Goal: Task Accomplishment & Management: Use online tool/utility

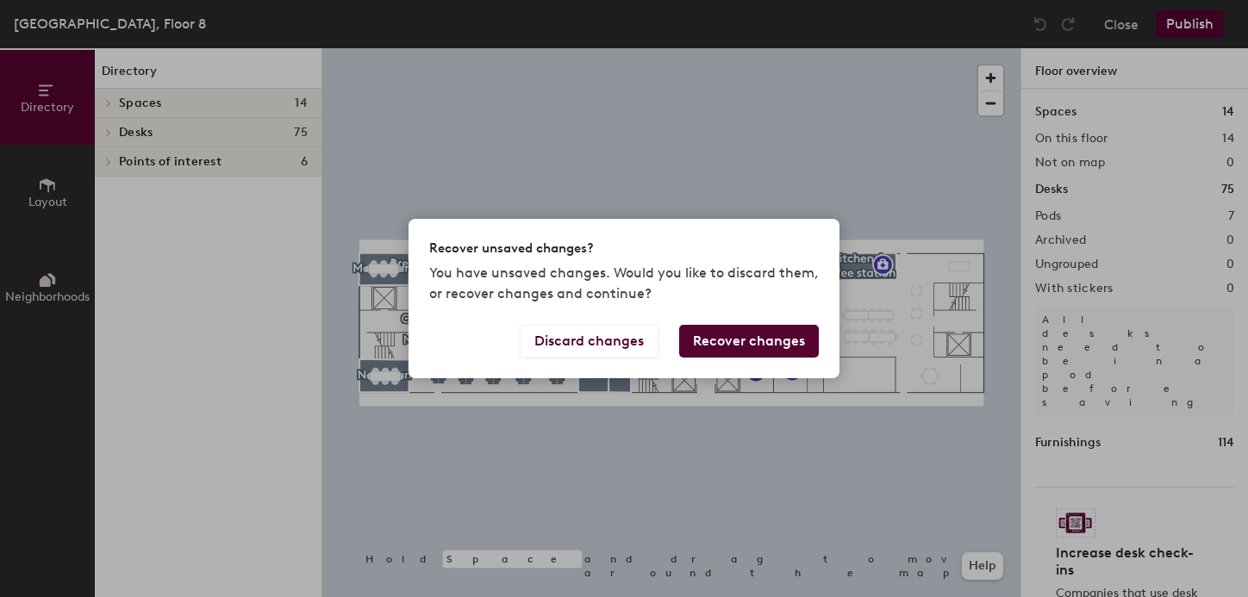
click at [757, 334] on button "Recover changes" at bounding box center [749, 341] width 140 height 33
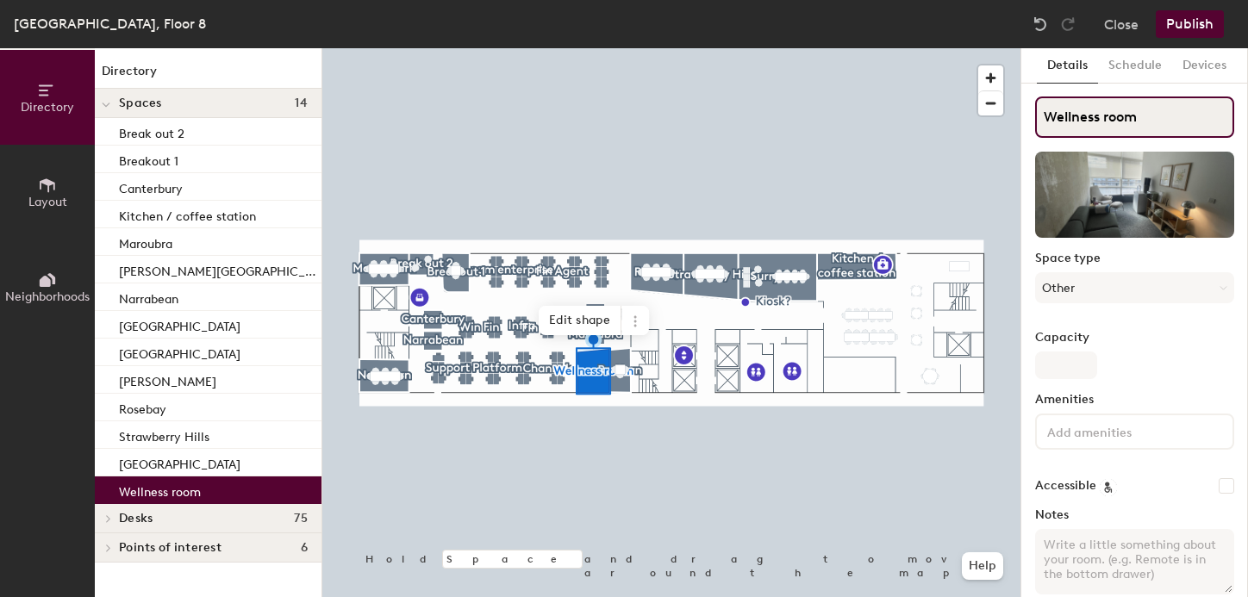
click at [1068, 117] on input "Wellness room" at bounding box center [1134, 117] width 199 height 41
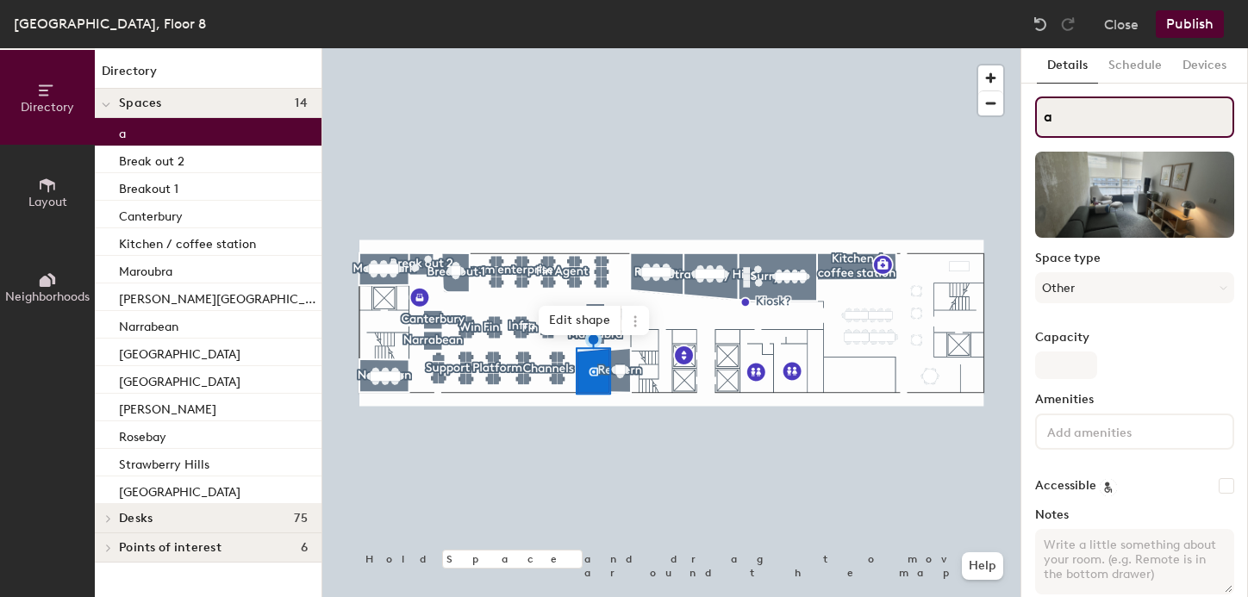
click at [1104, 108] on input "a" at bounding box center [1134, 117] width 199 height 41
click at [1087, 111] on input "a" at bounding box center [1134, 117] width 199 height 41
drag, startPoint x: 1052, startPoint y: 117, endPoint x: 1027, endPoint y: 117, distance: 25.0
click at [1027, 117] on div "Details Schedule Devices a Space type Other Capacity Amenities Accessible Notes…" at bounding box center [1134, 322] width 227 height 549
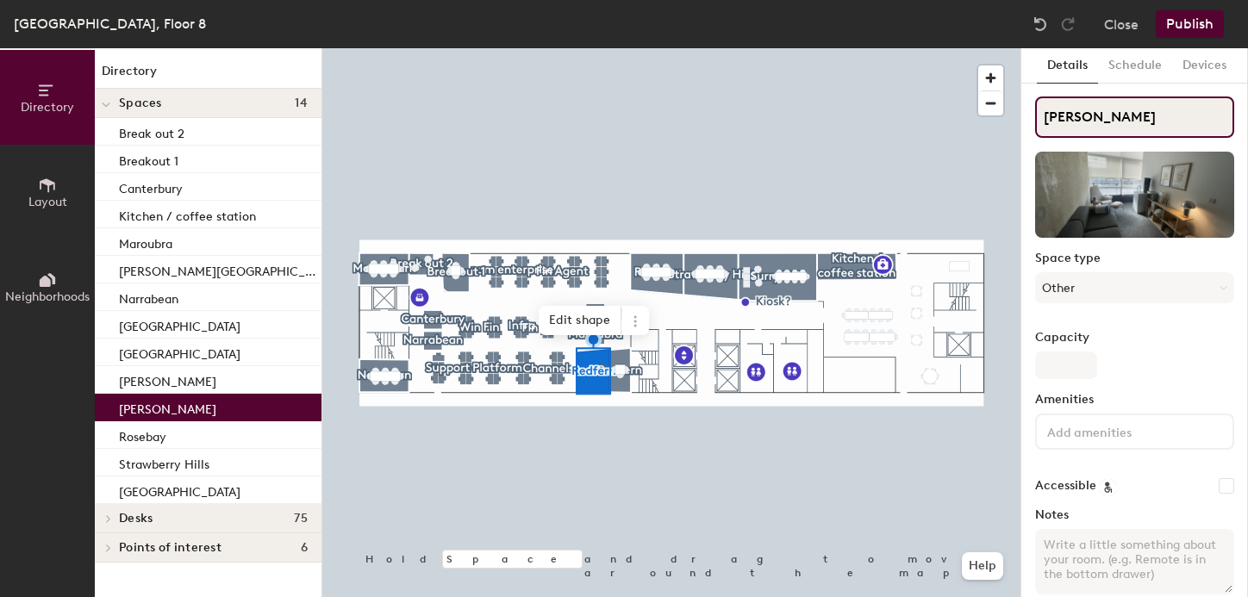
type input "[PERSON_NAME]"
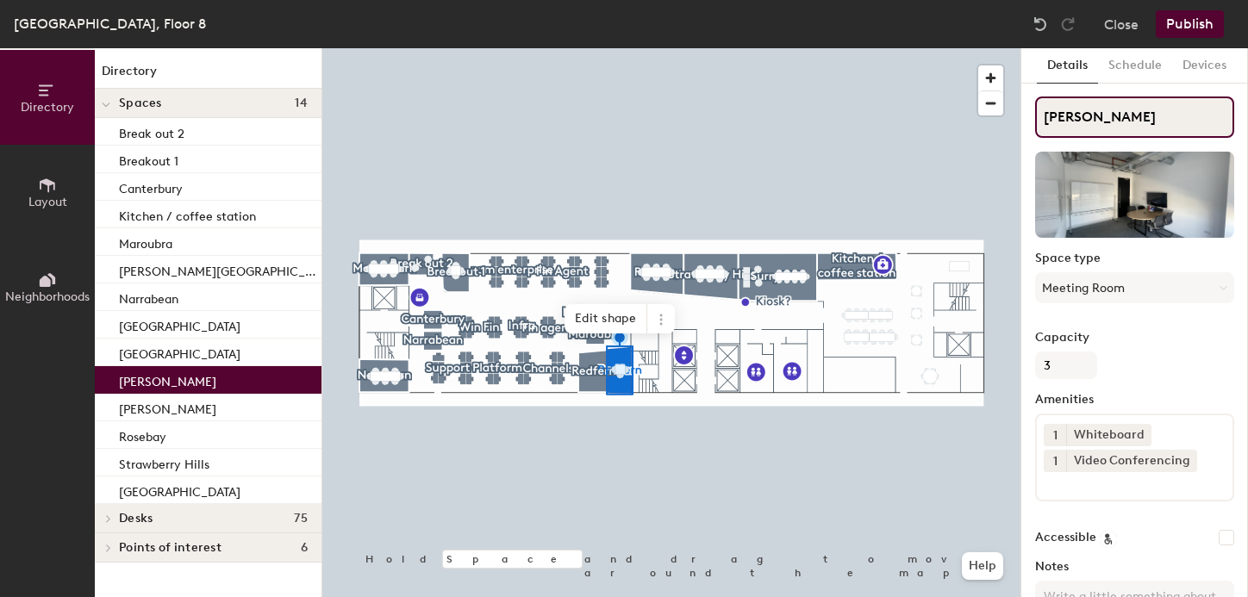
click at [1078, 109] on input "[PERSON_NAME]" at bounding box center [1134, 117] width 199 height 41
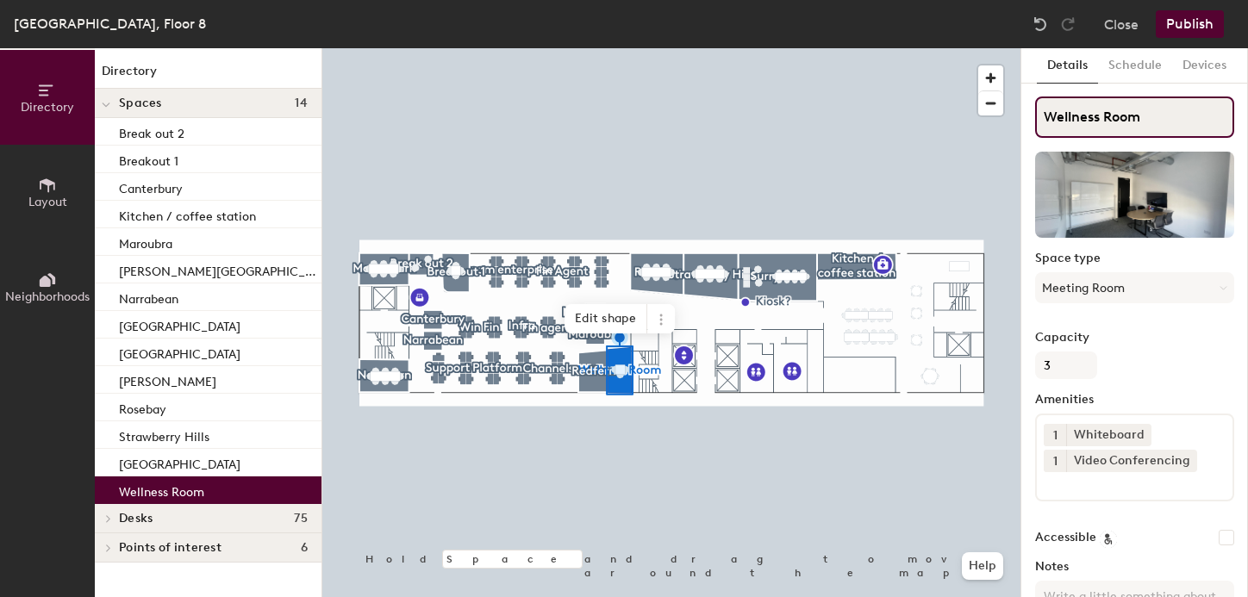
type input "Wellness Room"
click at [594, 48] on div at bounding box center [671, 48] width 698 height 0
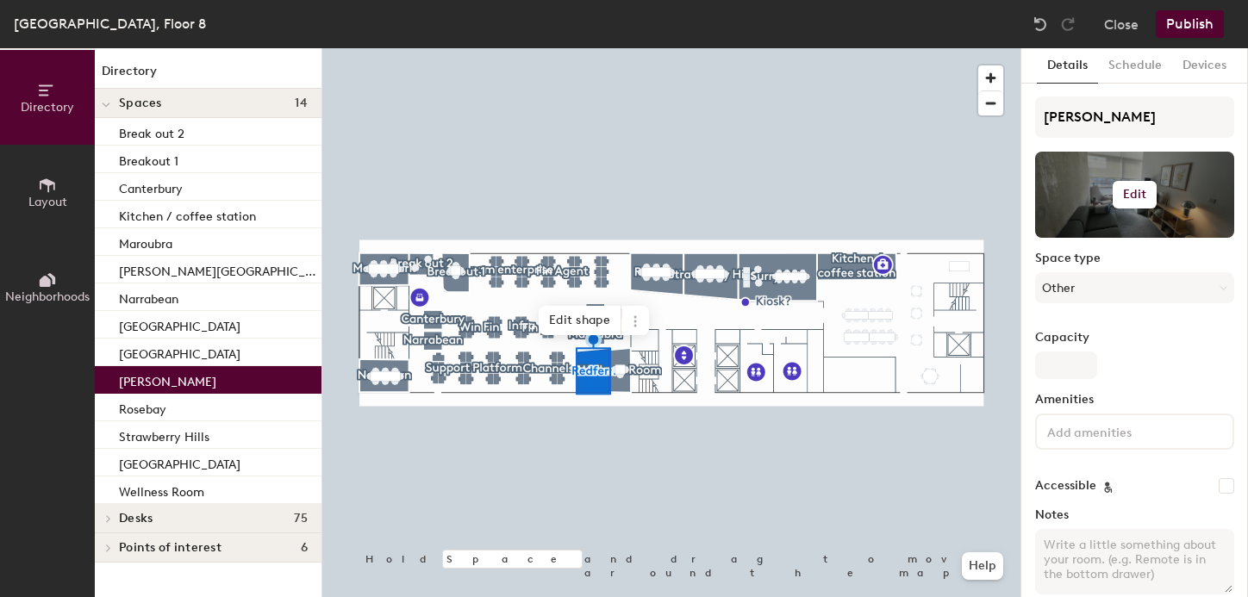
click at [1136, 199] on h6 "Edit" at bounding box center [1135, 195] width 24 height 14
click at [1085, 234] on input "file" at bounding box center [1147, 245] width 197 height 26
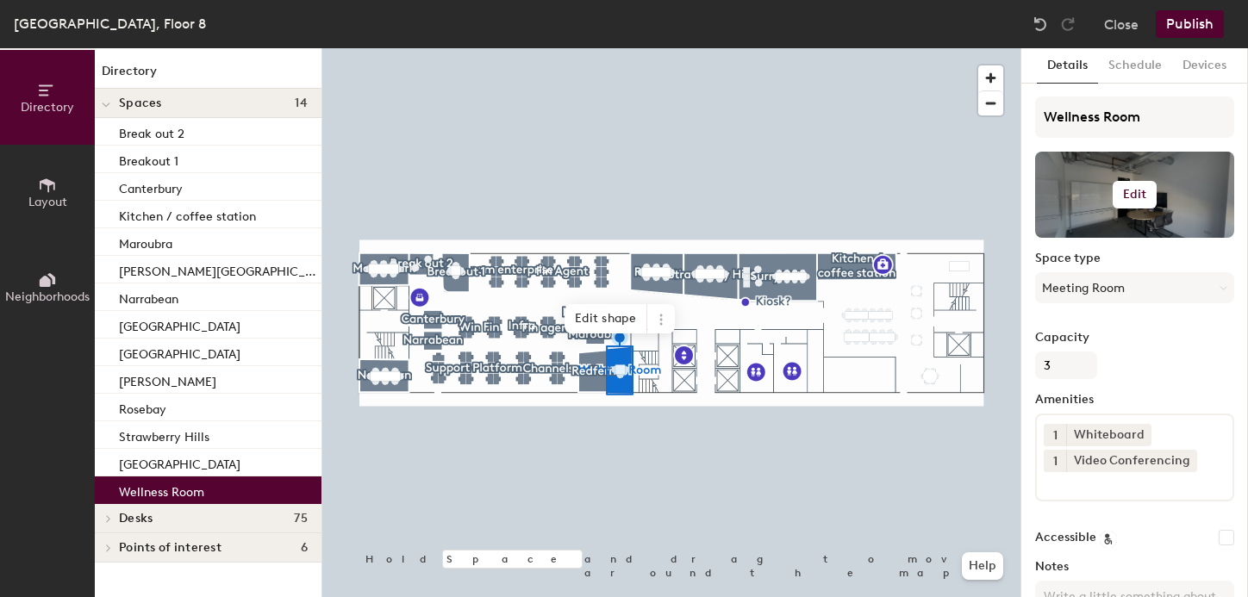
click at [1134, 193] on h6 "Edit" at bounding box center [1135, 195] width 24 height 14
click at [1080, 236] on input "file" at bounding box center [1147, 245] width 197 height 26
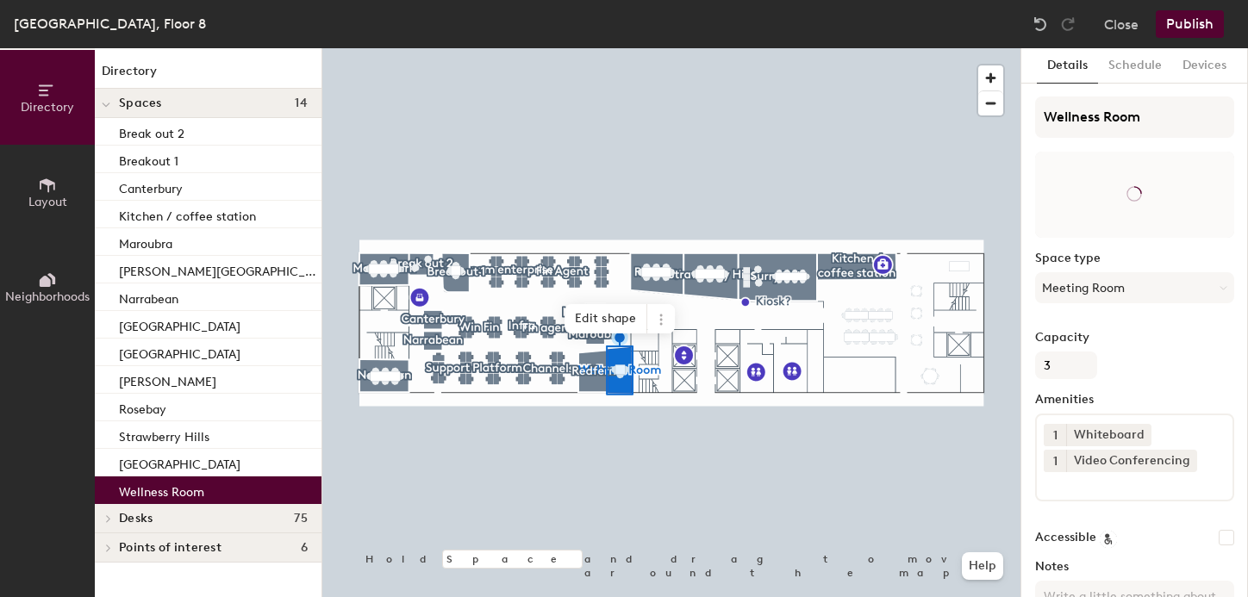
click at [1184, 22] on button "Publish" at bounding box center [1189, 24] width 68 height 28
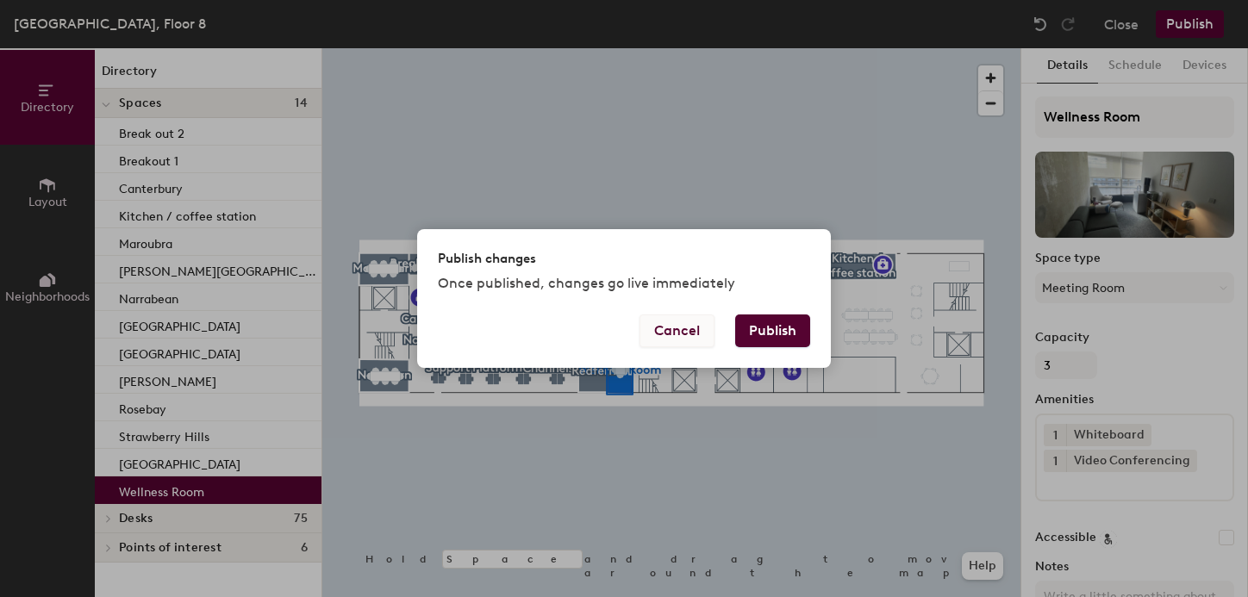
click at [681, 331] on button "Cancel" at bounding box center [676, 330] width 75 height 33
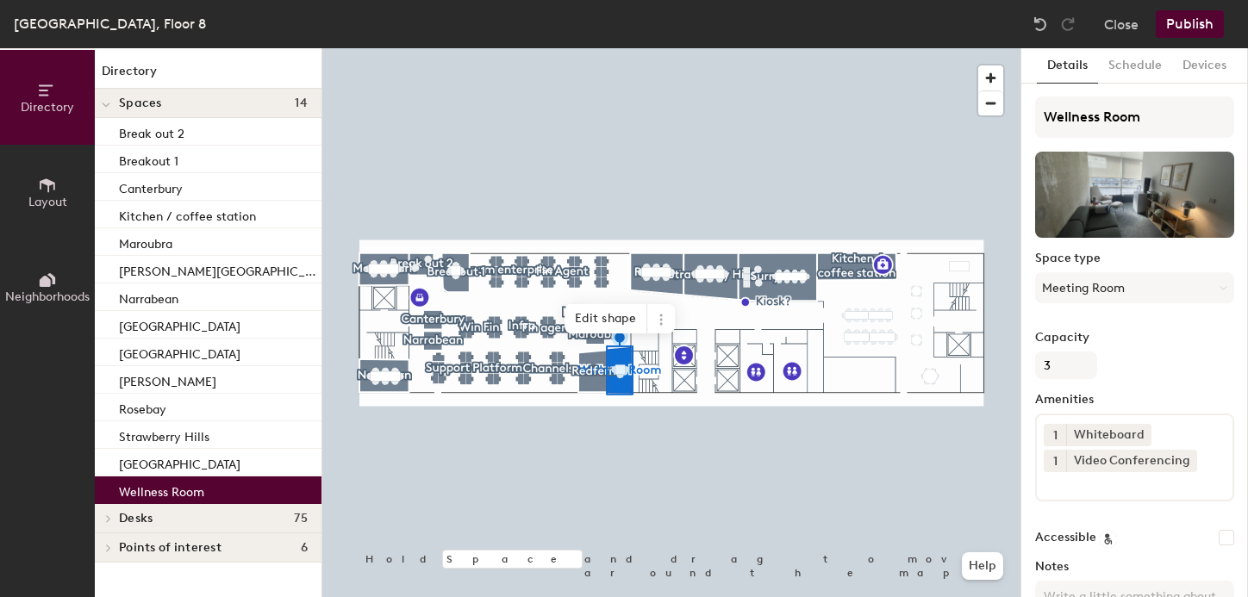
click at [1193, 20] on button "Publish" at bounding box center [1189, 24] width 68 height 28
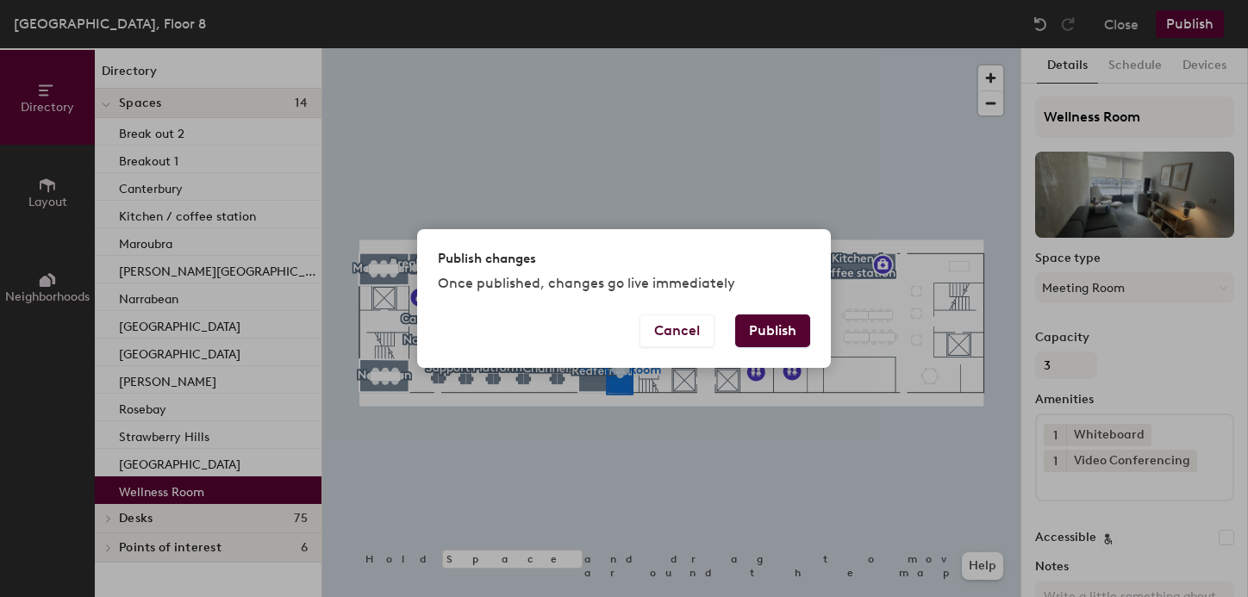
click at [747, 352] on div "Cancel Publish" at bounding box center [624, 340] width 414 height 53
click at [764, 339] on button "Publish" at bounding box center [772, 330] width 75 height 33
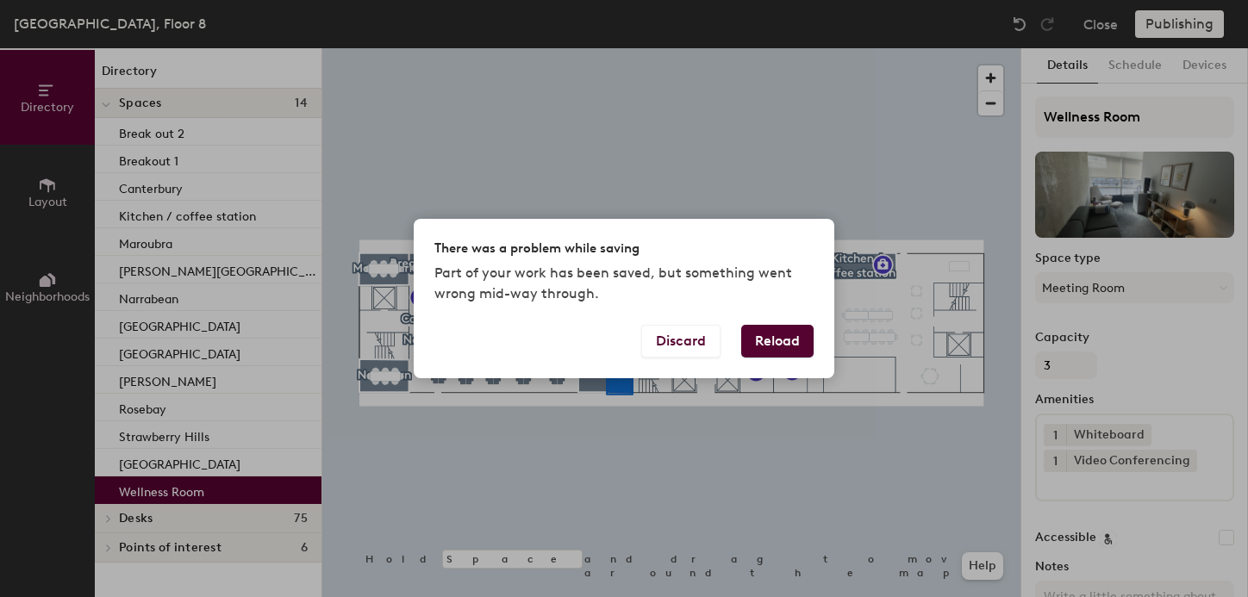
click at [767, 341] on button "Reload" at bounding box center [777, 341] width 72 height 33
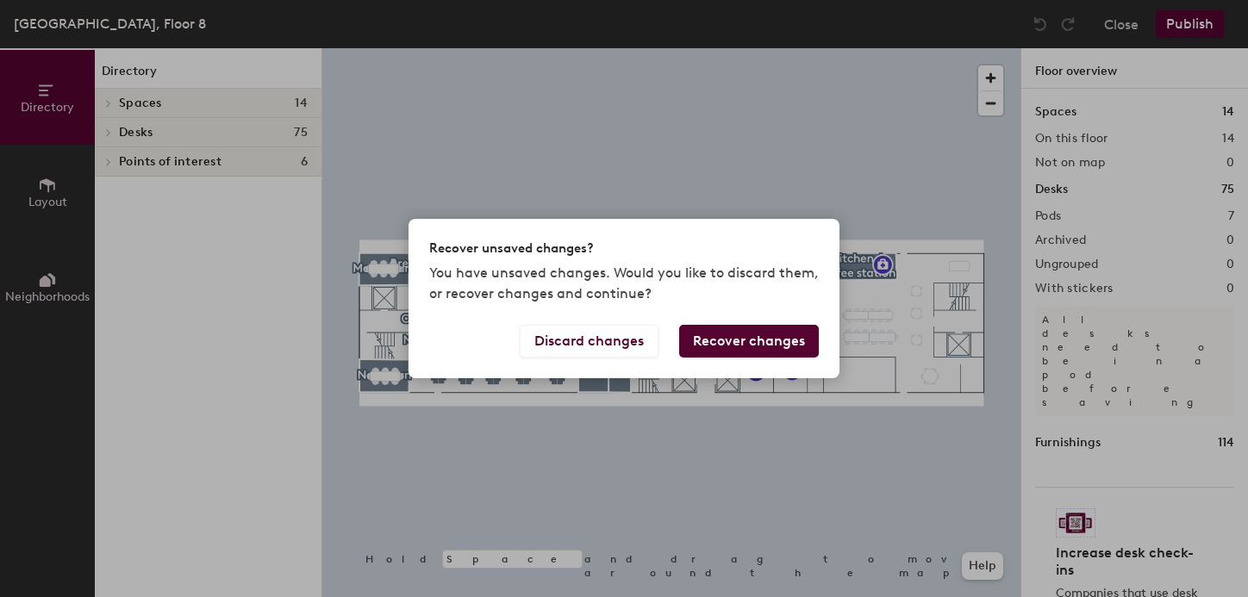
click at [729, 338] on button "Recover changes" at bounding box center [749, 341] width 140 height 33
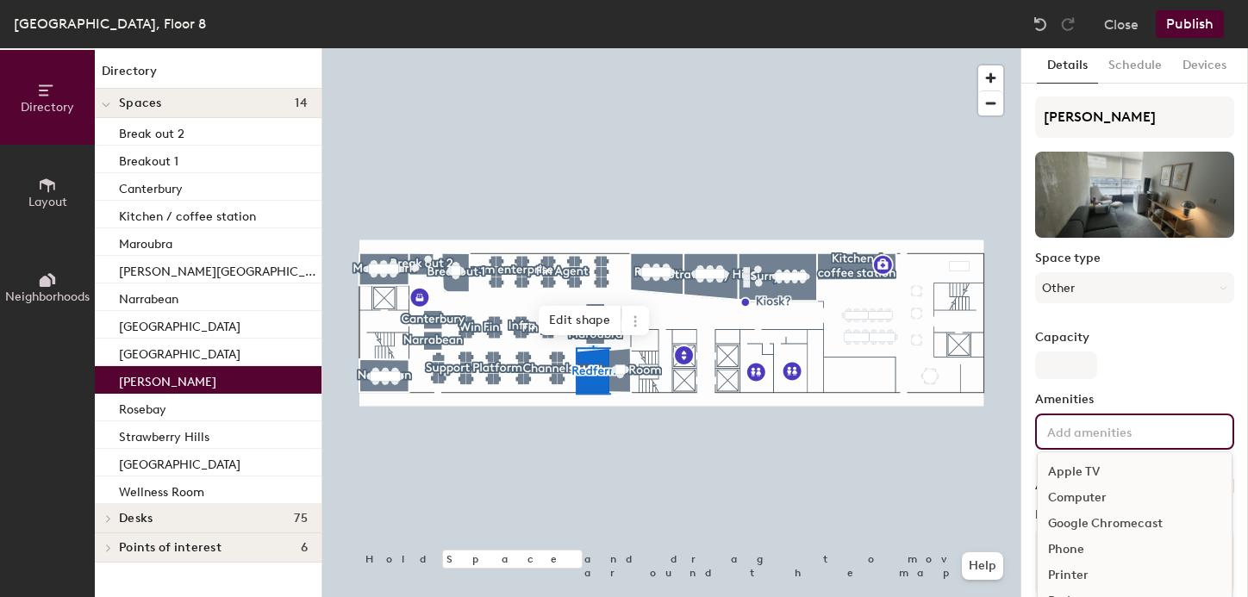
click at [1083, 440] on input at bounding box center [1120, 430] width 155 height 21
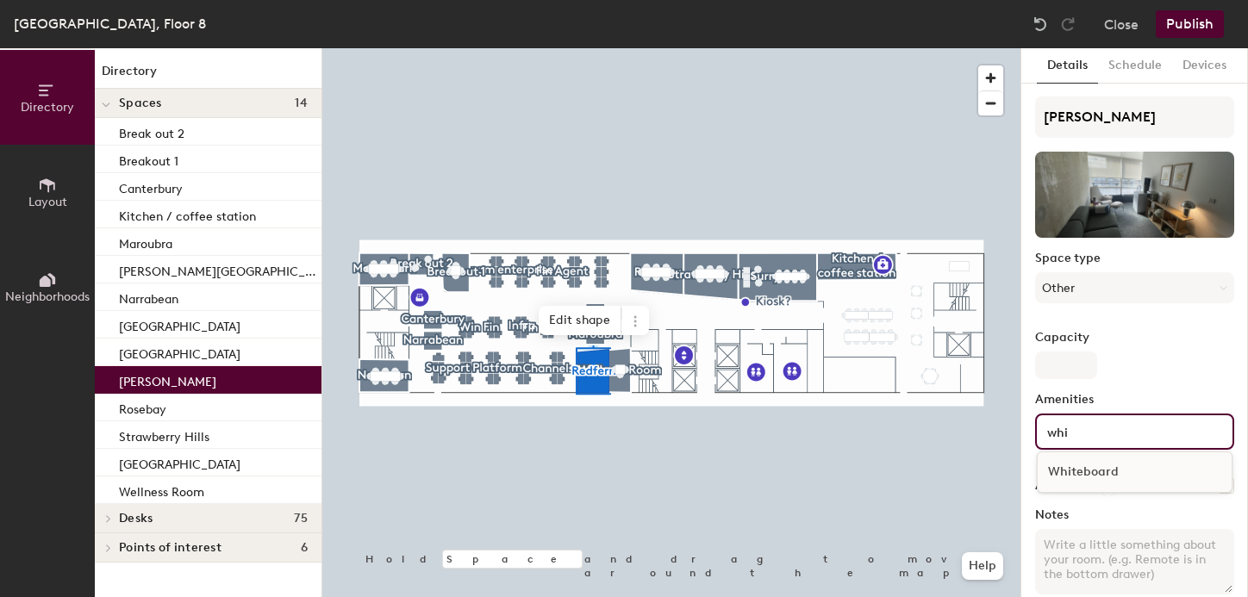
type input "whi"
click at [1067, 474] on div "Whiteboard" at bounding box center [1134, 472] width 194 height 26
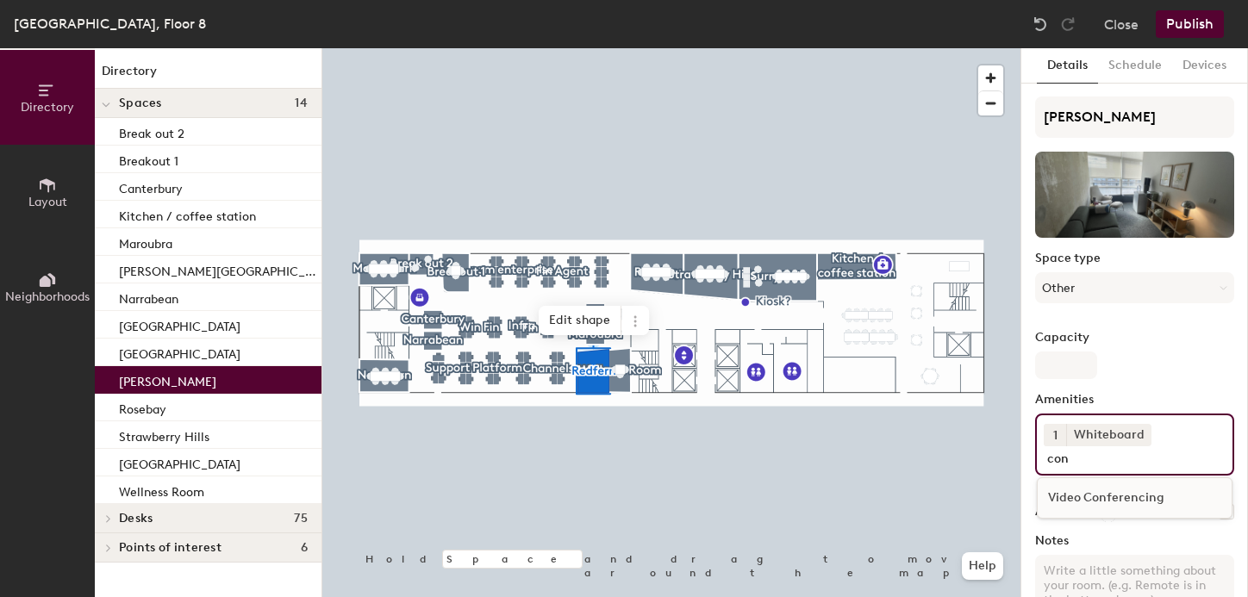
type input "con"
click at [1098, 495] on div "Video Conferencing" at bounding box center [1134, 498] width 194 height 26
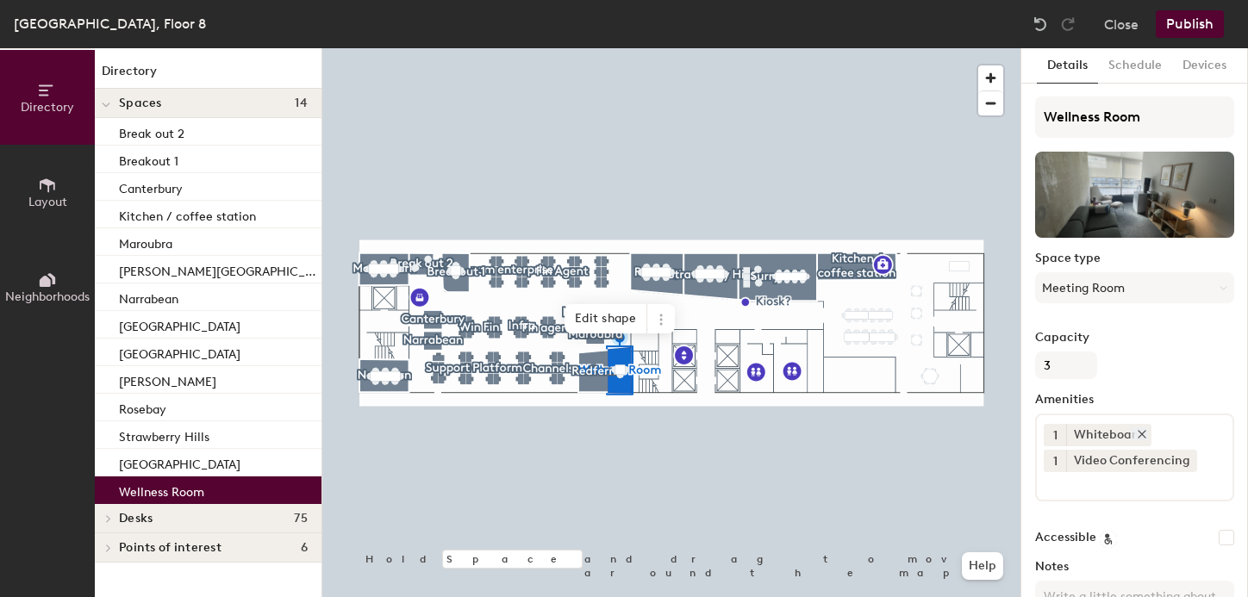
click at [1138, 433] on icon at bounding box center [1141, 434] width 7 height 7
click at [1181, 434] on icon at bounding box center [1187, 434] width 12 height 12
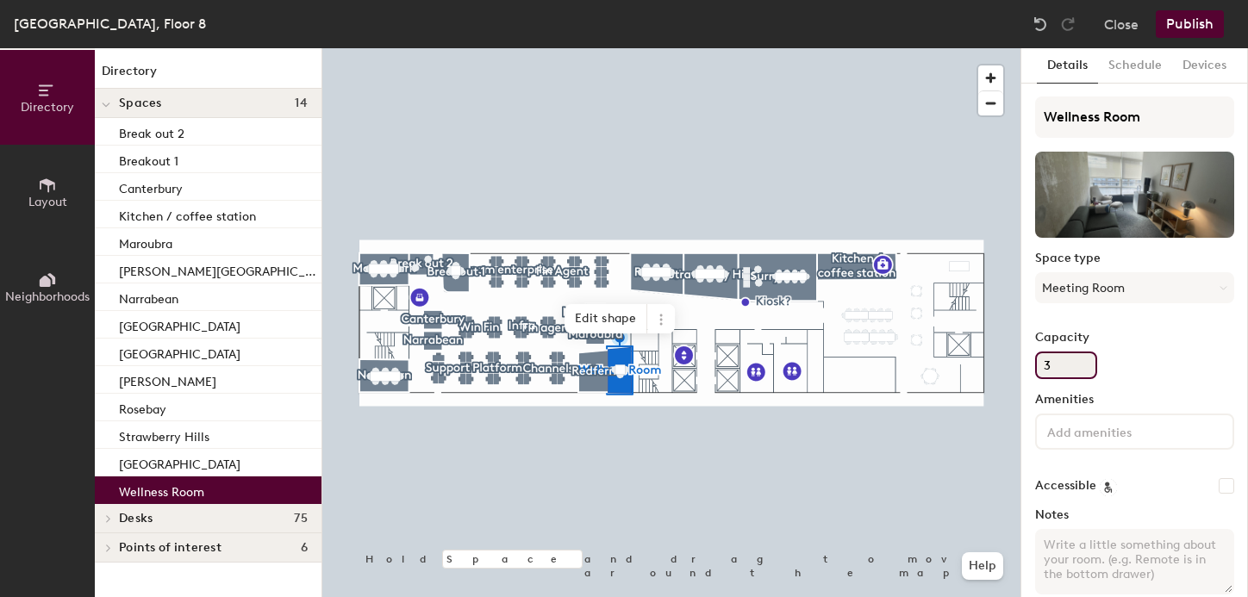
click at [1053, 357] on input "3" at bounding box center [1066, 366] width 62 height 28
type input "0"
click at [1082, 279] on button "Meeting Room" at bounding box center [1134, 287] width 199 height 31
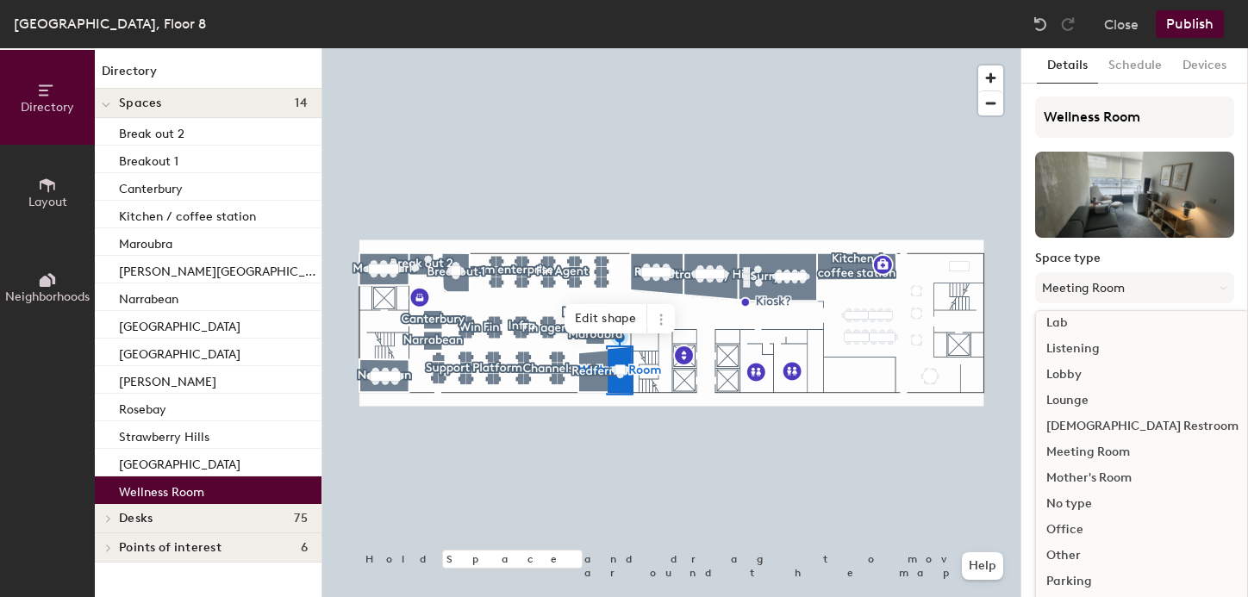
scroll to position [386, 0]
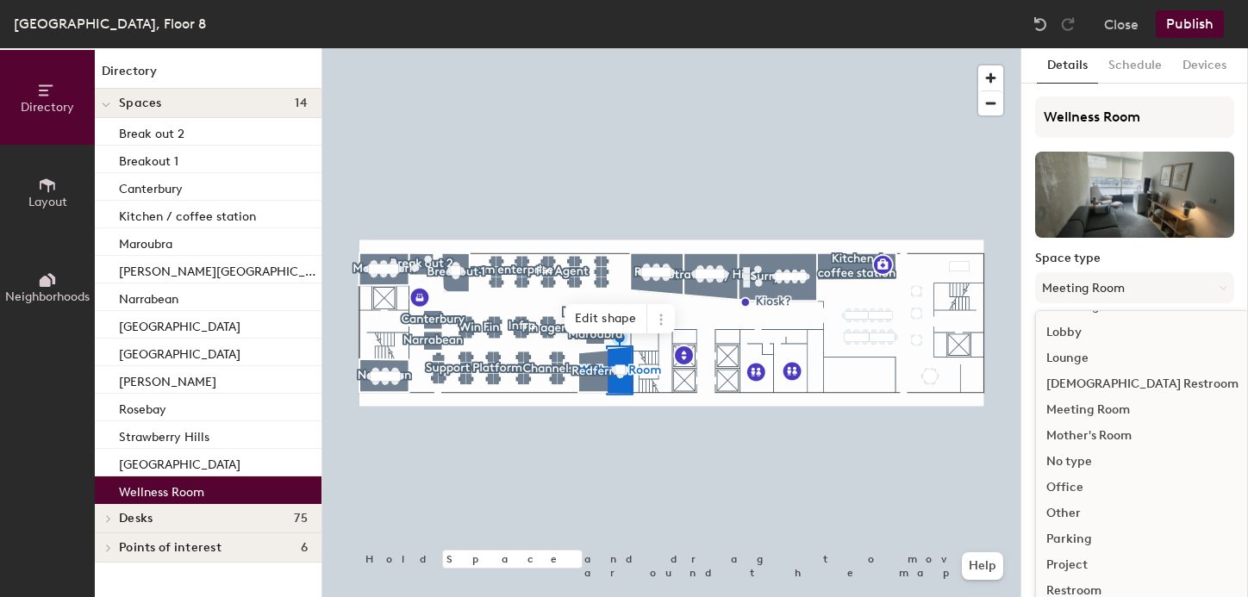
click at [1068, 509] on div "Other" at bounding box center [1142, 514] width 213 height 26
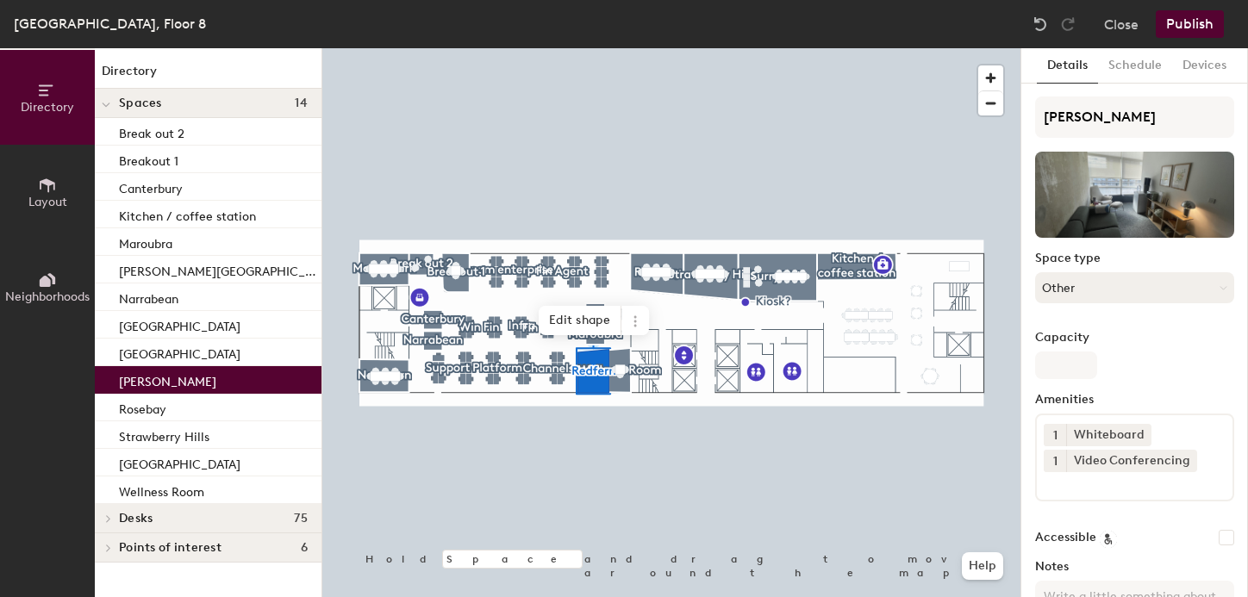
click at [1076, 285] on button "Other" at bounding box center [1134, 287] width 199 height 31
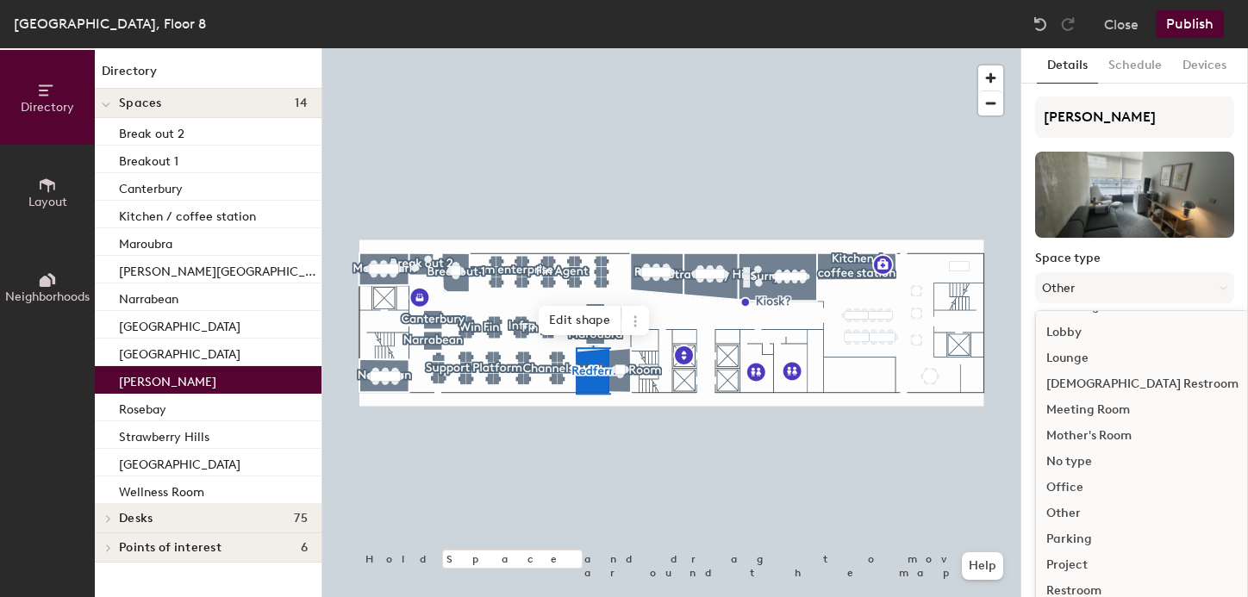
click at [1074, 409] on div "Meeting Room" at bounding box center [1142, 410] width 213 height 26
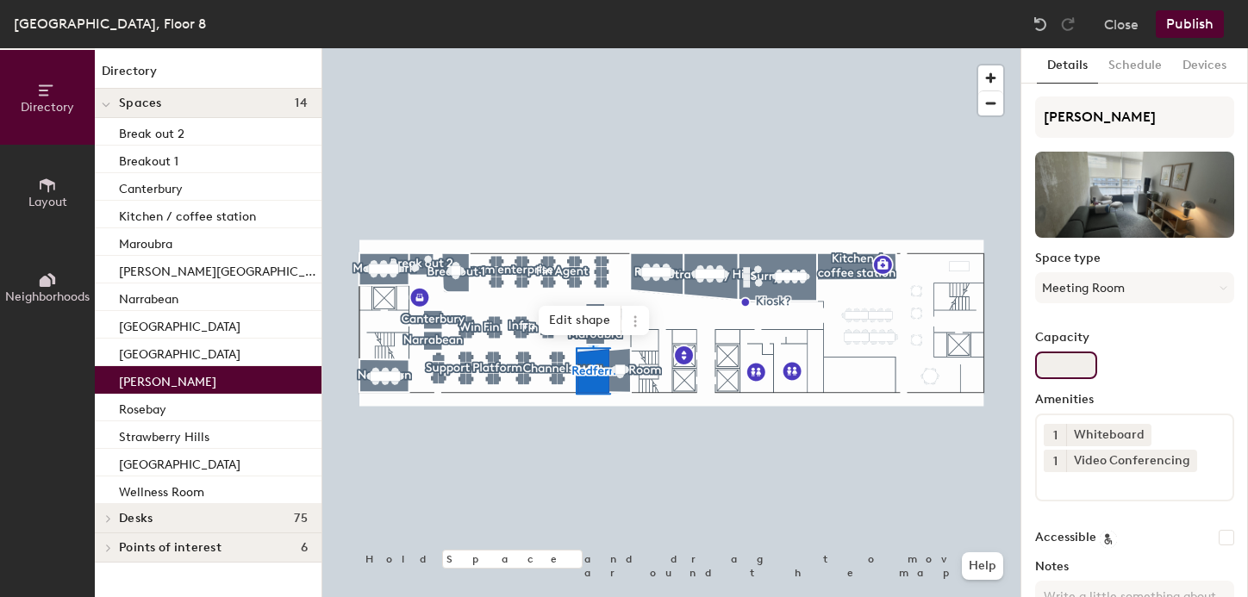
click at [1064, 365] on input "Capacity" at bounding box center [1066, 366] width 62 height 28
type input "3"
click at [1204, 23] on button "Publish" at bounding box center [1189, 24] width 68 height 28
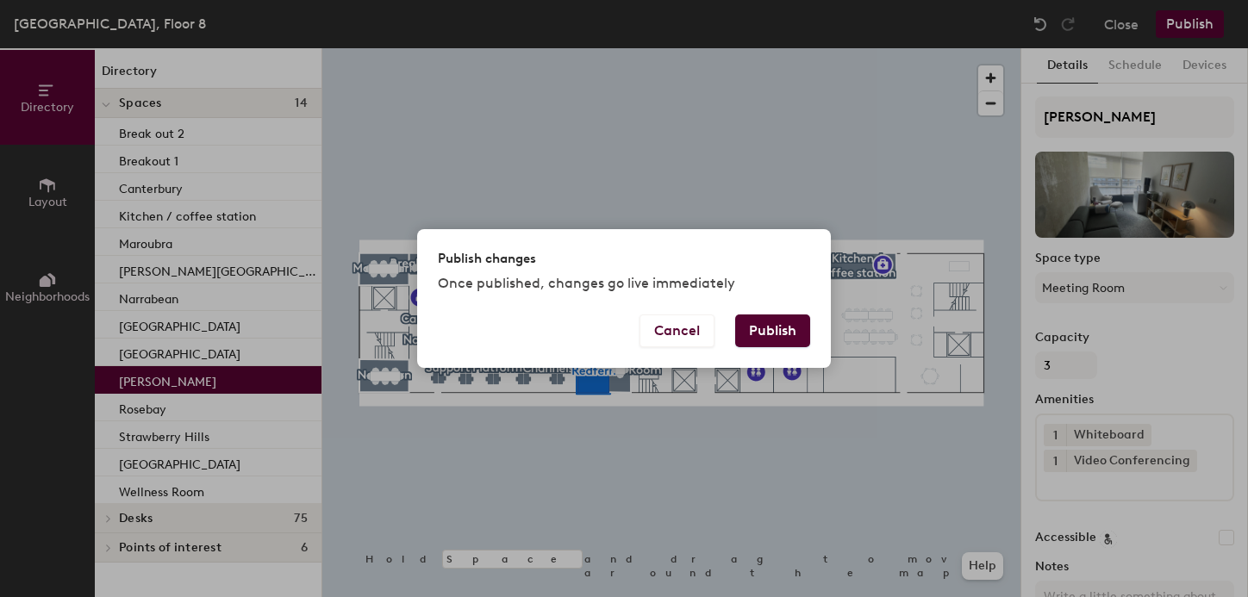
click at [762, 341] on button "Publish" at bounding box center [772, 330] width 75 height 33
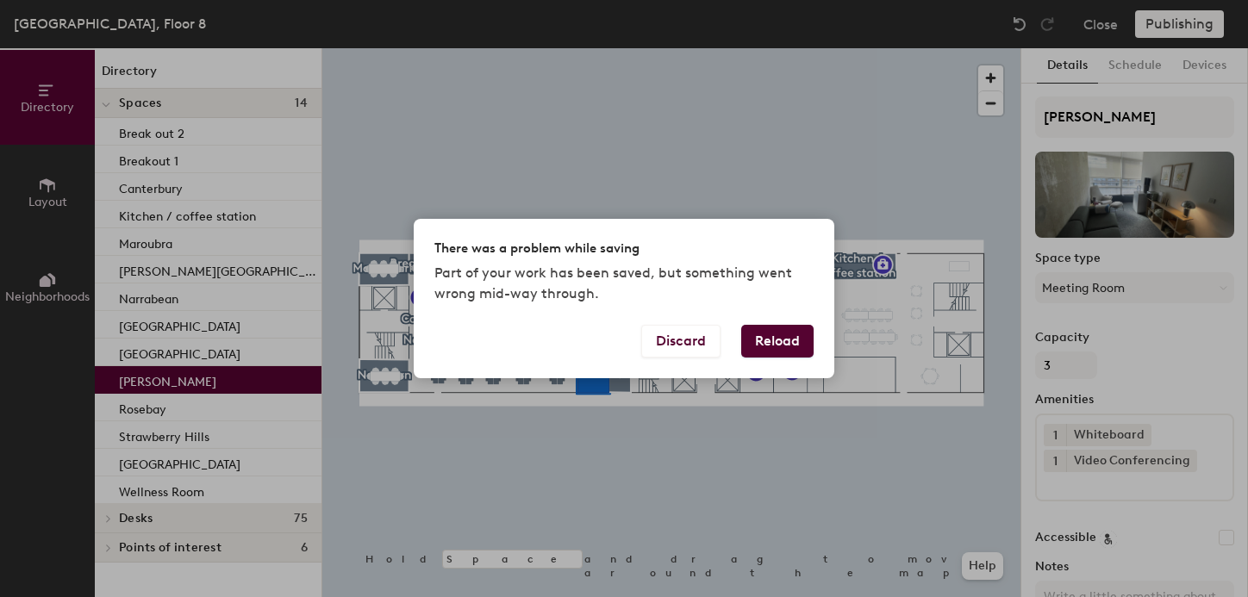
click at [764, 321] on div "There was a problem while saving Part of your work has been saved, but somethin…" at bounding box center [624, 272] width 420 height 106
click at [768, 339] on button "Reload" at bounding box center [777, 341] width 72 height 33
